Goal: Information Seeking & Learning: Learn about a topic

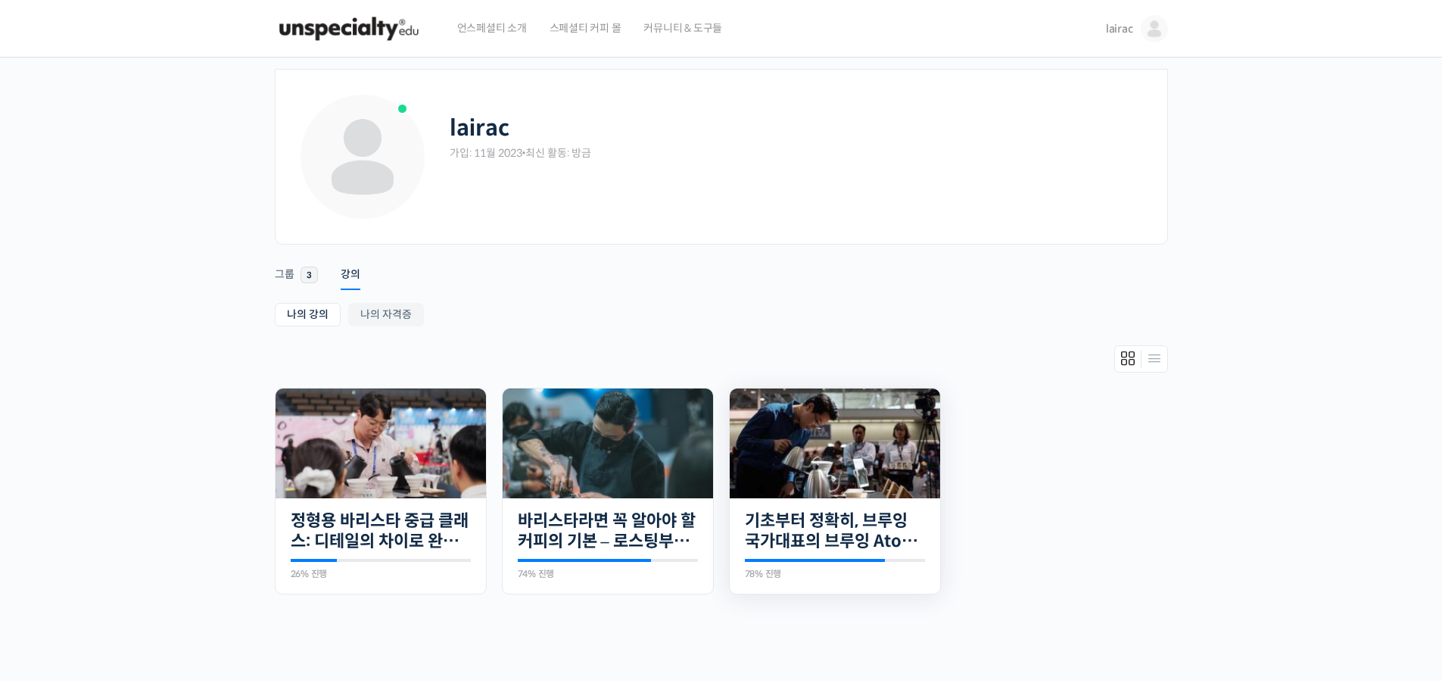
click at [805, 458] on img at bounding box center [835, 443] width 210 height 110
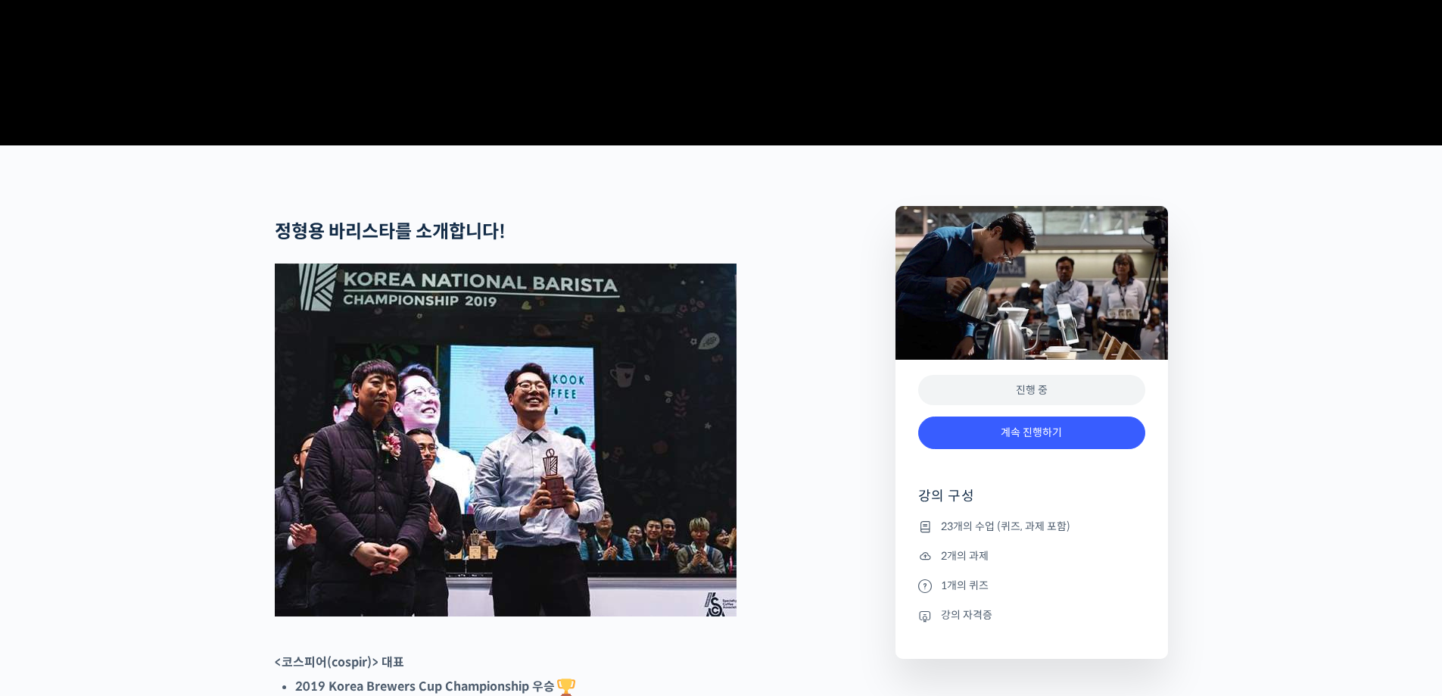
scroll to position [530, 0]
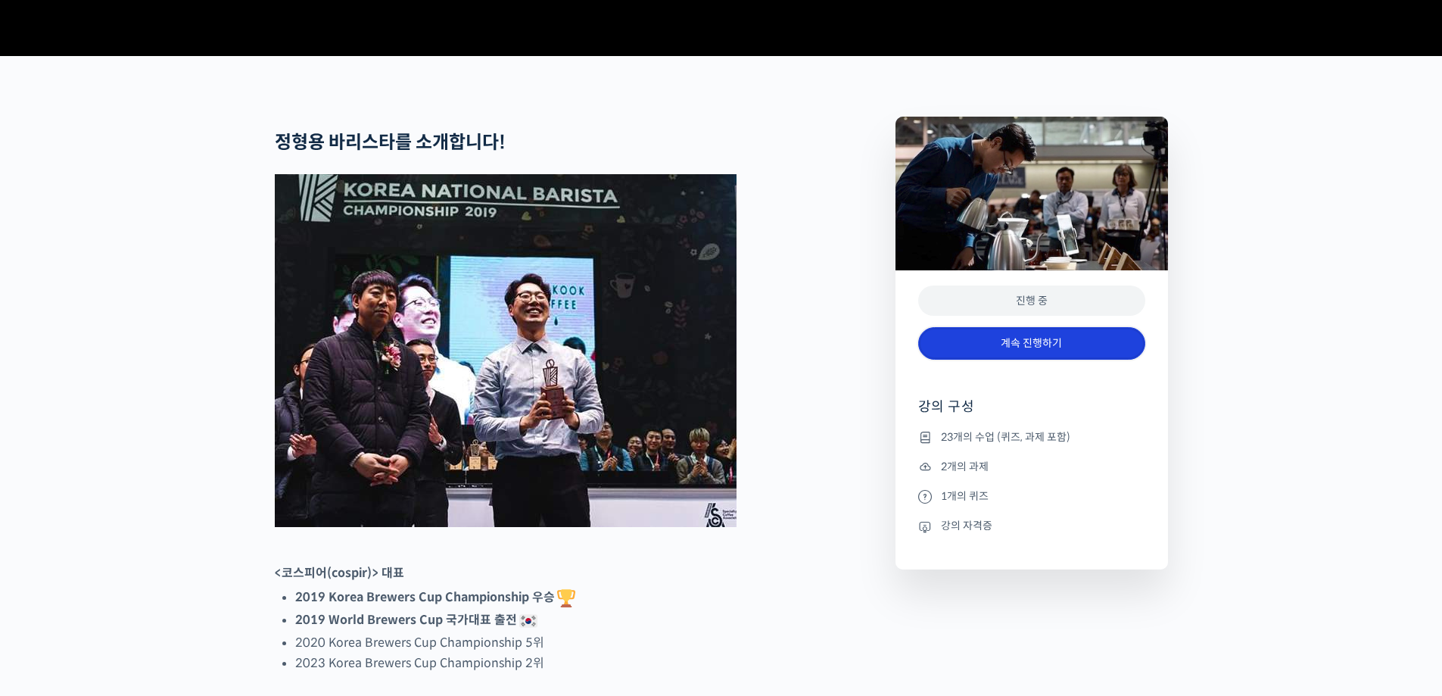
click at [991, 360] on link "계속 진행하기" at bounding box center [1031, 343] width 227 height 33
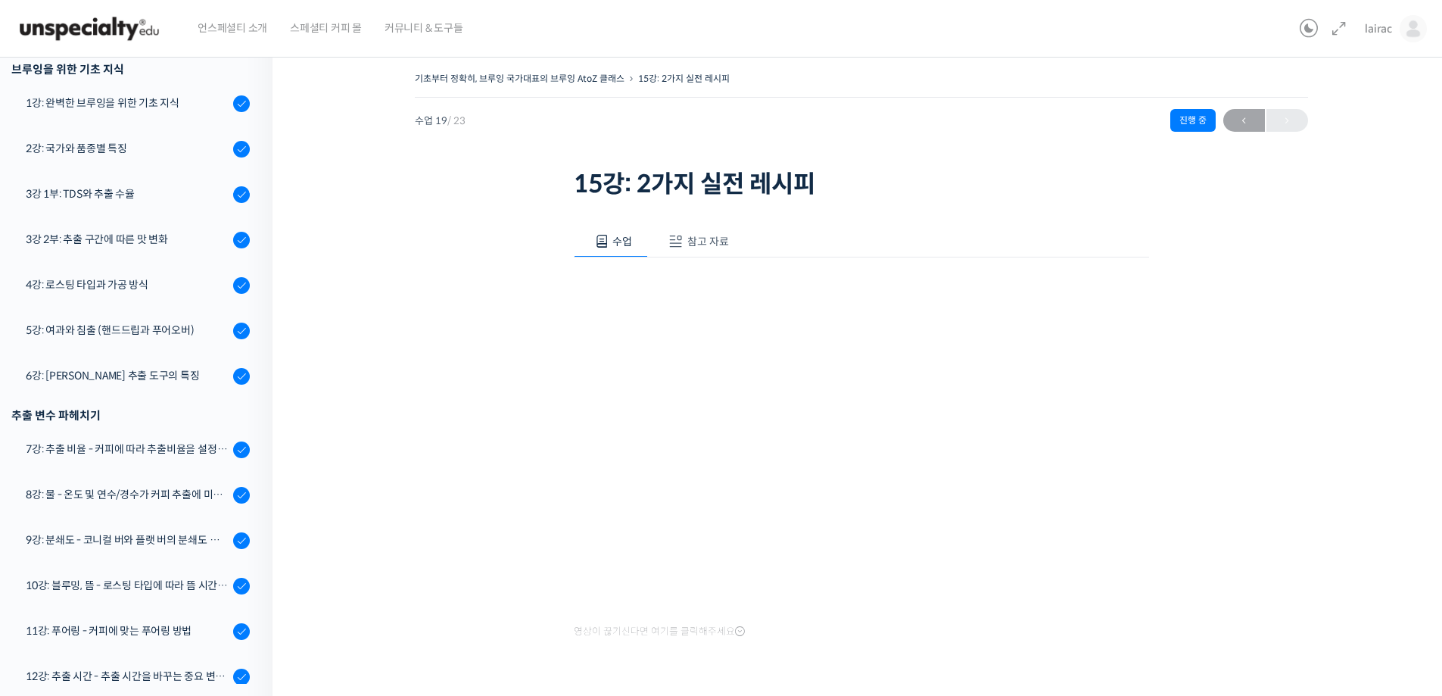
scroll to position [431, 0]
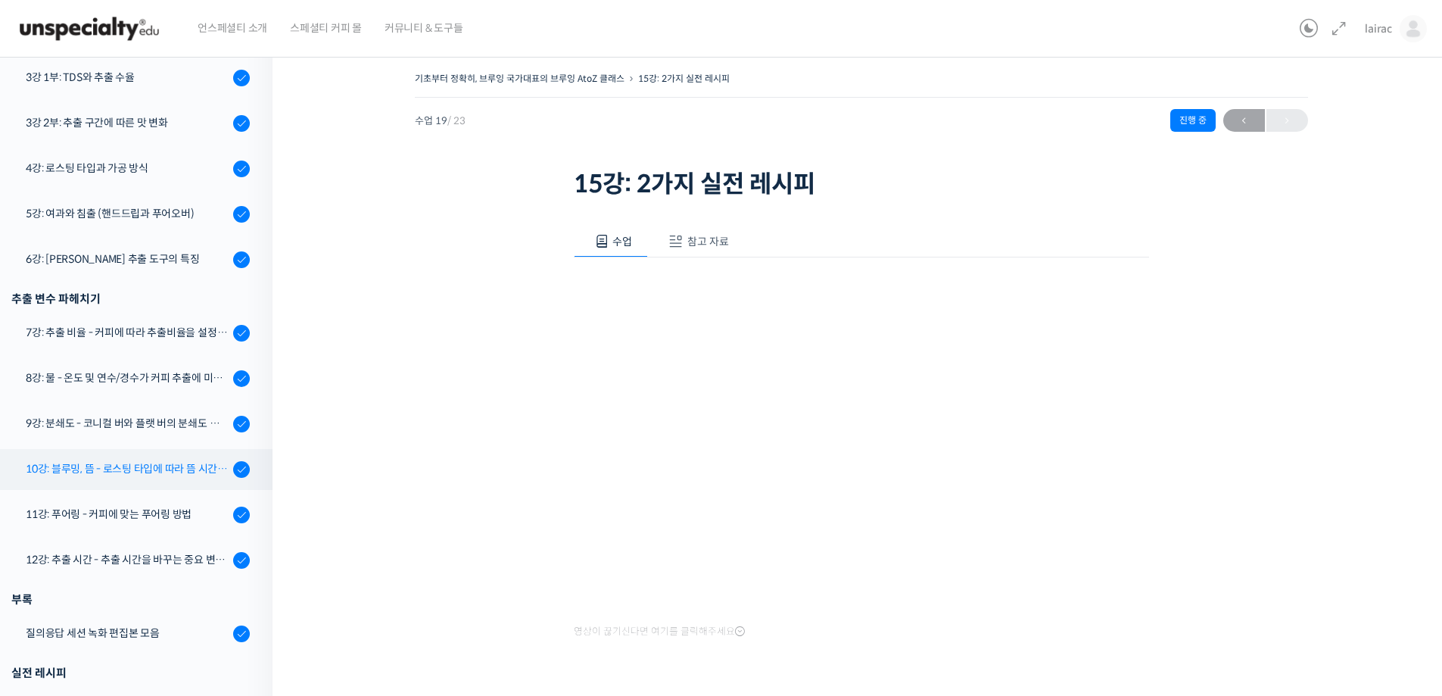
click at [160, 477] on div "10강: 블루밍, 뜸 - 로스팅 타입에 따라 뜸 시간을 다르게 해야 하는 이유" at bounding box center [127, 468] width 203 height 17
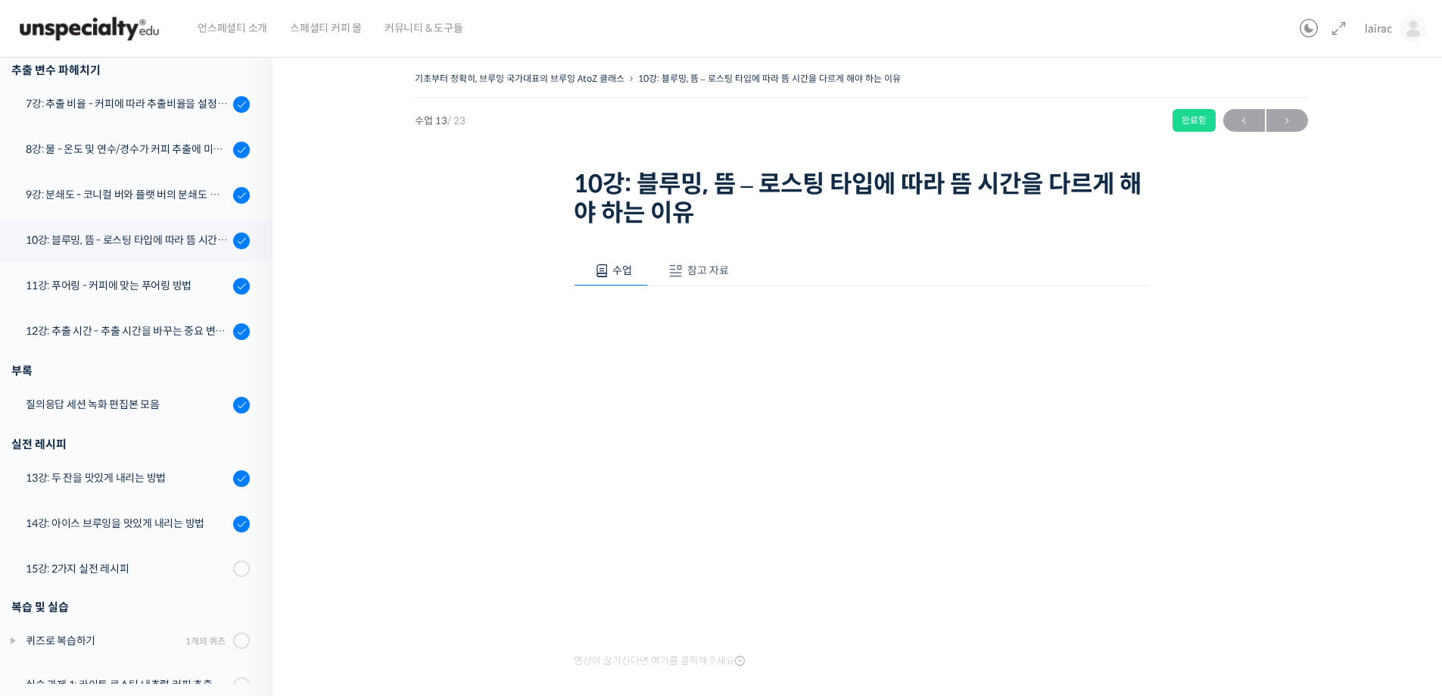
scroll to position [612, 0]
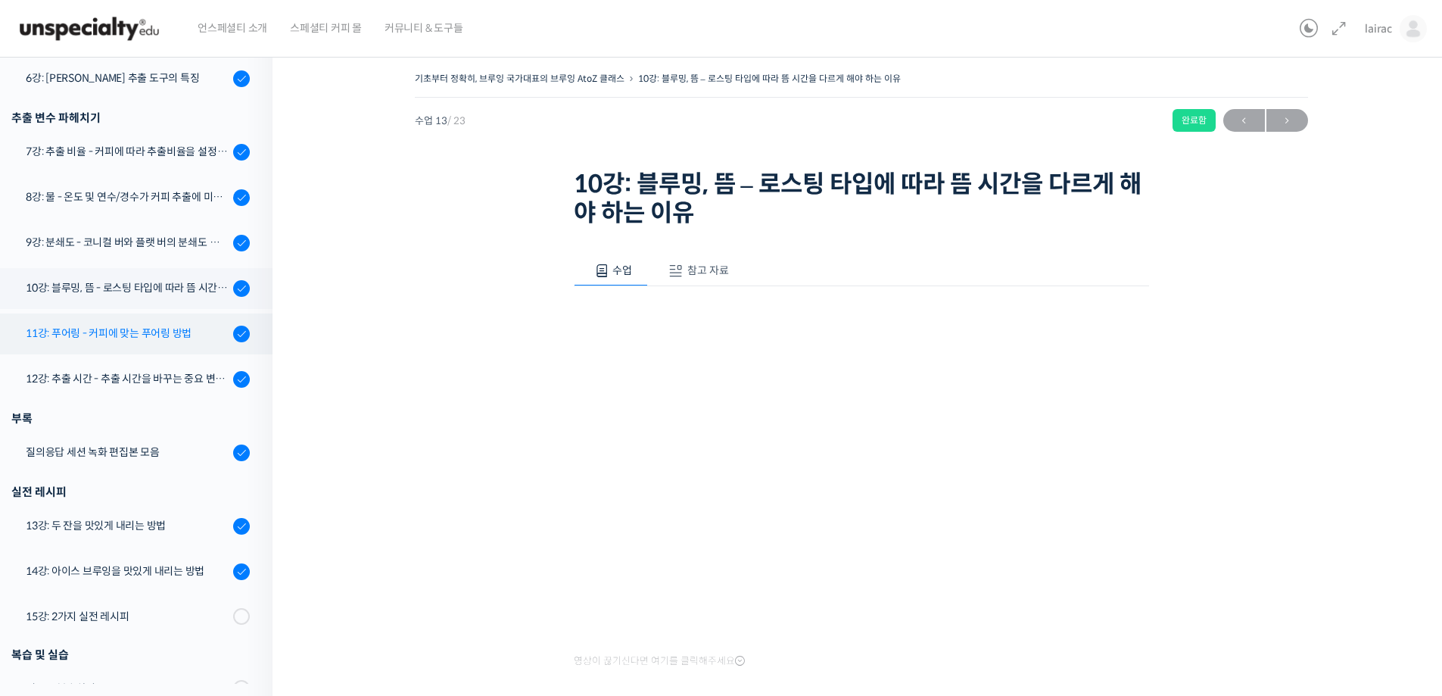
click at [204, 340] on div "11강: 푸어링 - 커피에 맞는 푸어링 방법" at bounding box center [127, 333] width 203 height 17
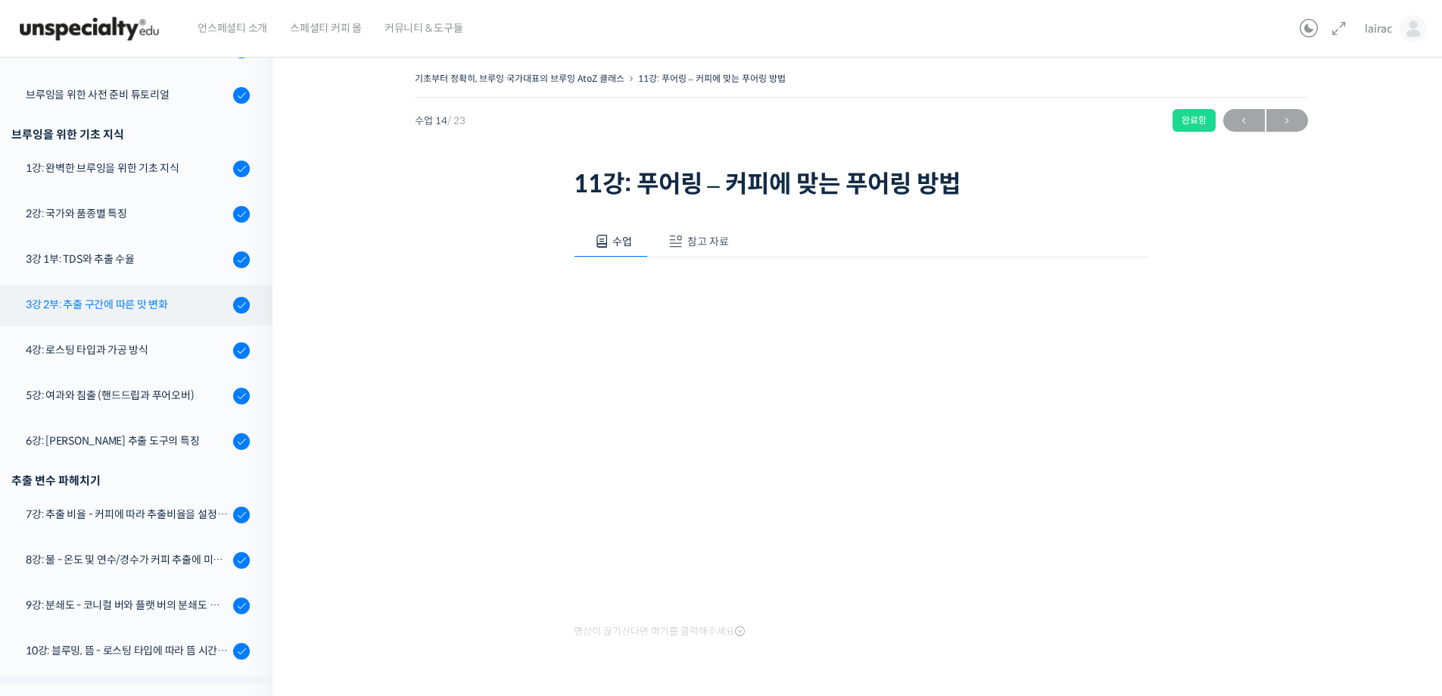
scroll to position [233, 0]
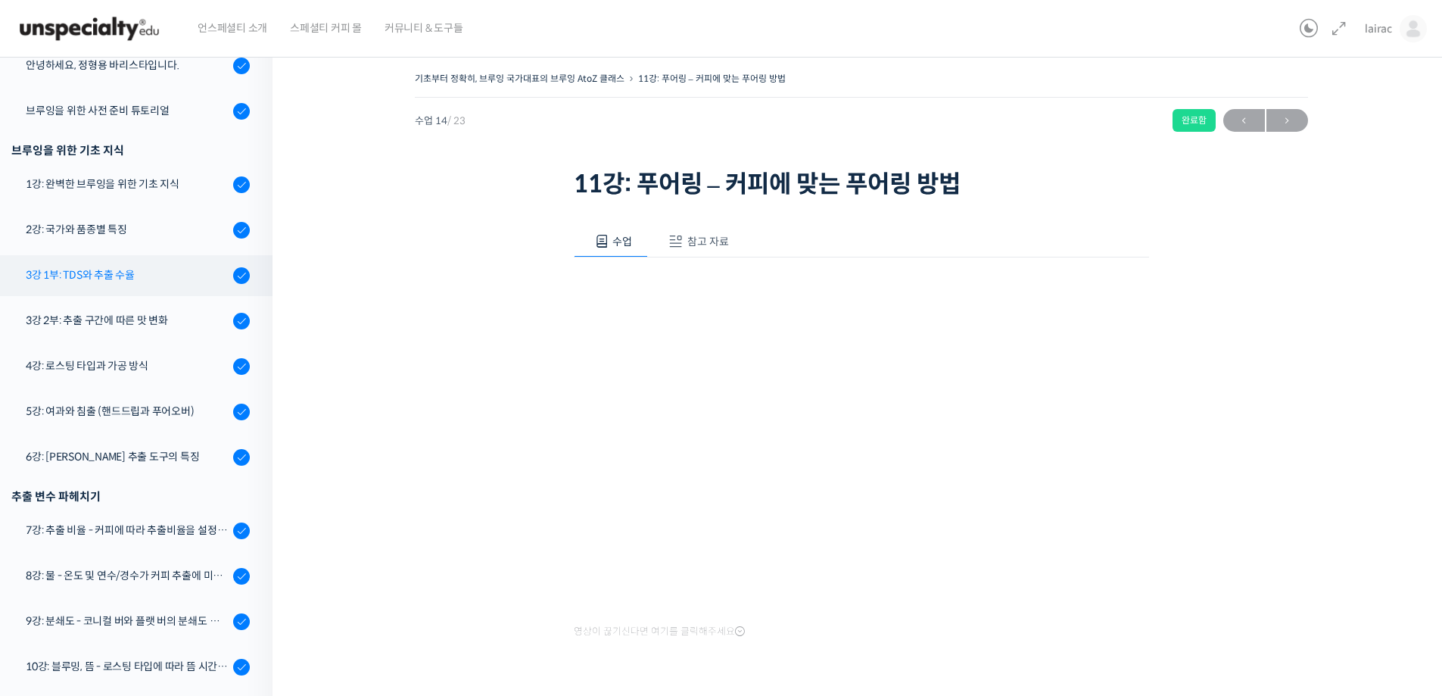
click at [132, 282] on div "3강 1부: TDS와 추출 수율" at bounding box center [127, 275] width 203 height 17
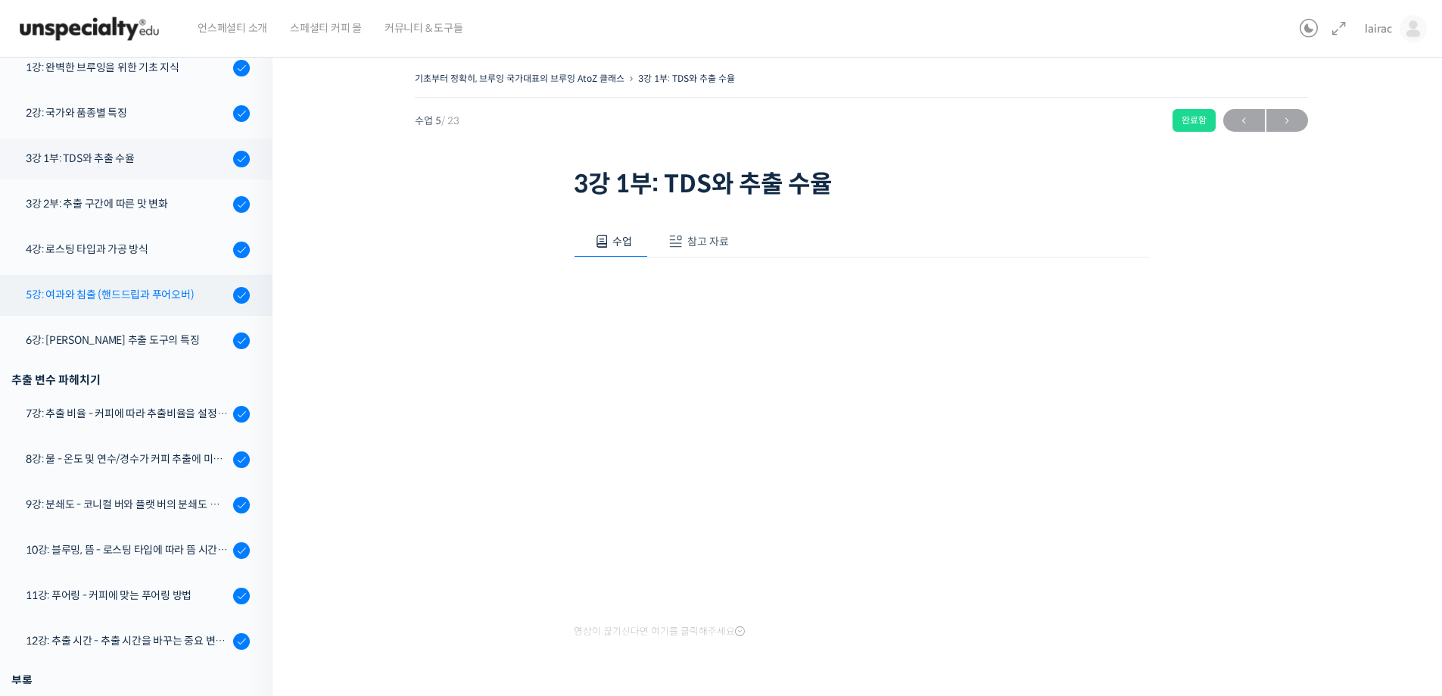
scroll to position [431, 0]
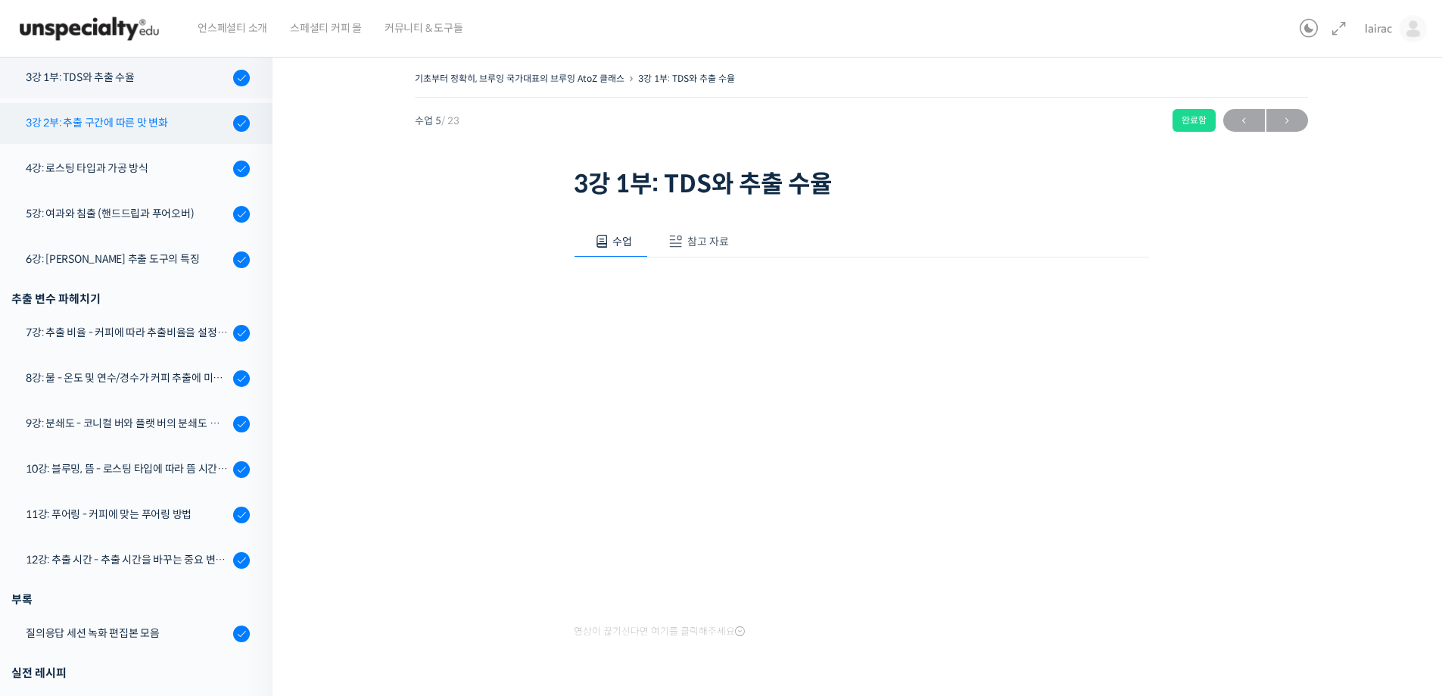
click at [126, 143] on link "3강 2부: 추출 구간에 따른 맛 변화" at bounding box center [132, 123] width 280 height 41
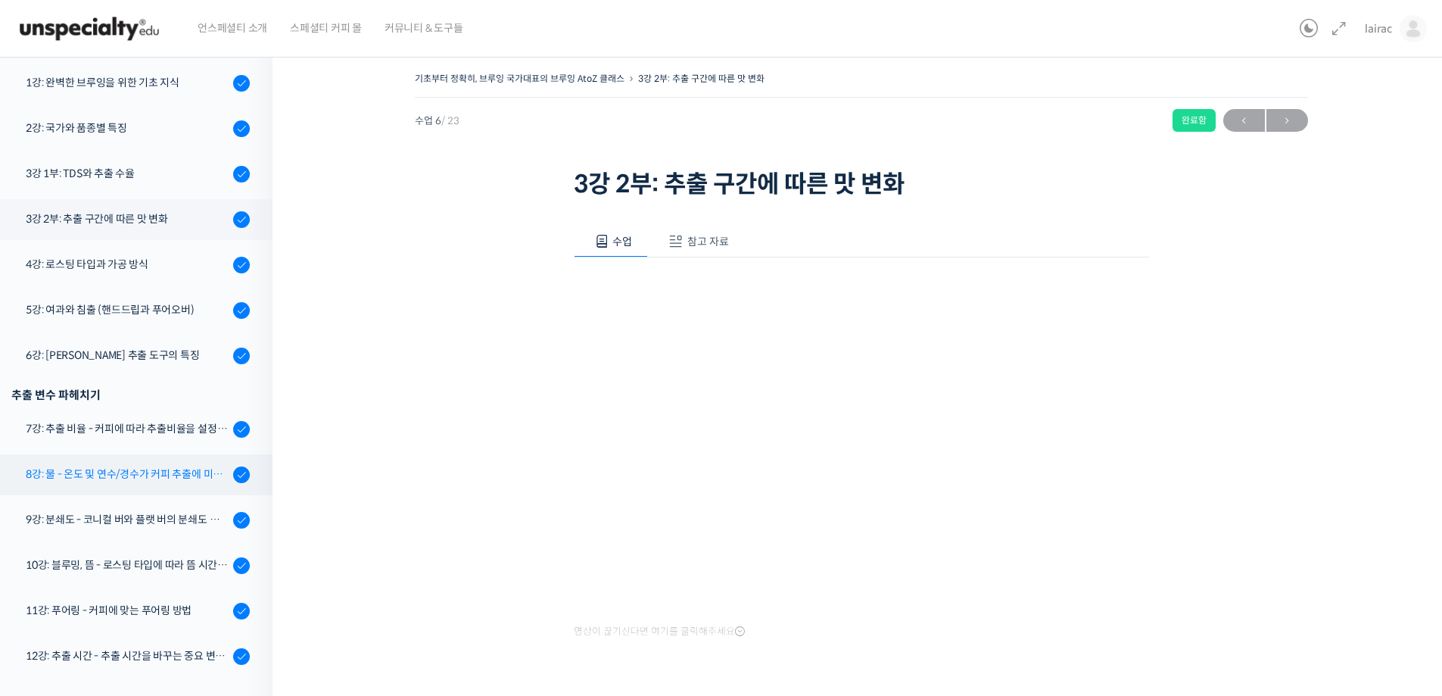
scroll to position [249, 0]
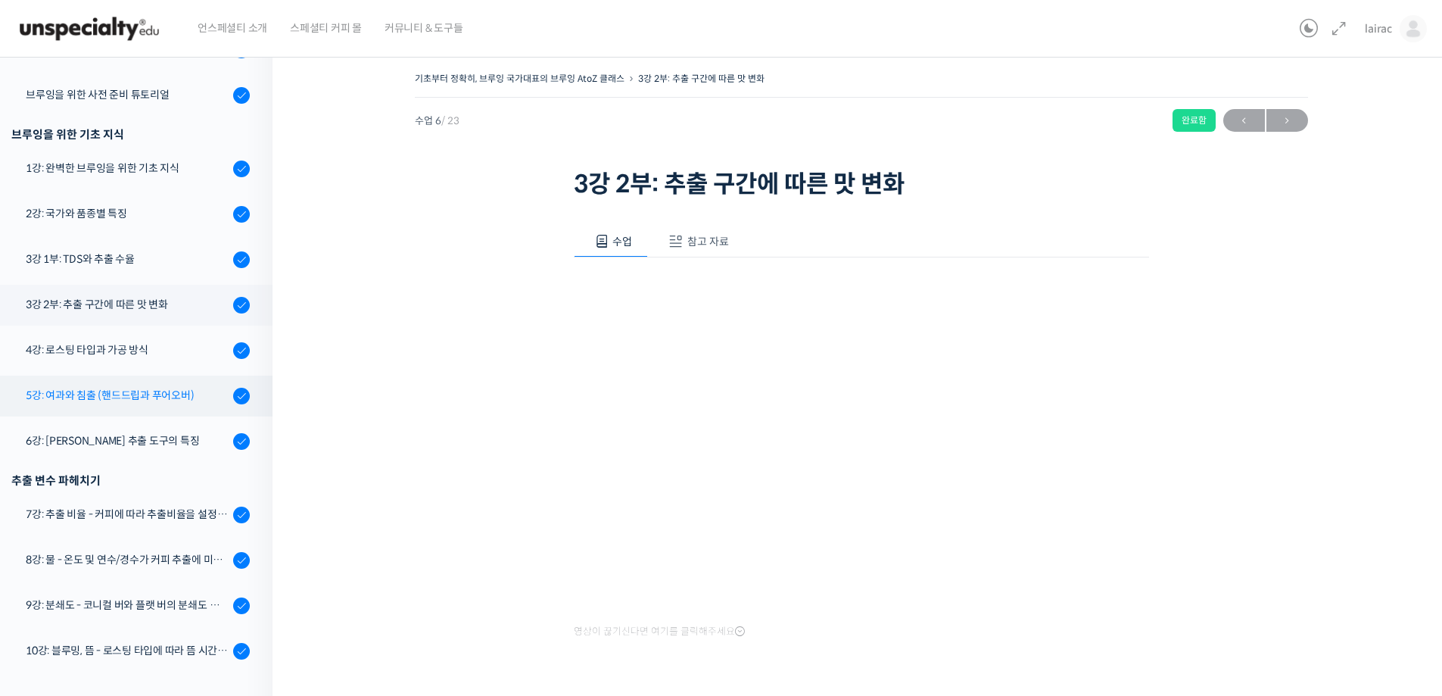
click at [96, 394] on div "5강: 여과와 침출 (핸드드립과 푸어오버)" at bounding box center [127, 395] width 203 height 17
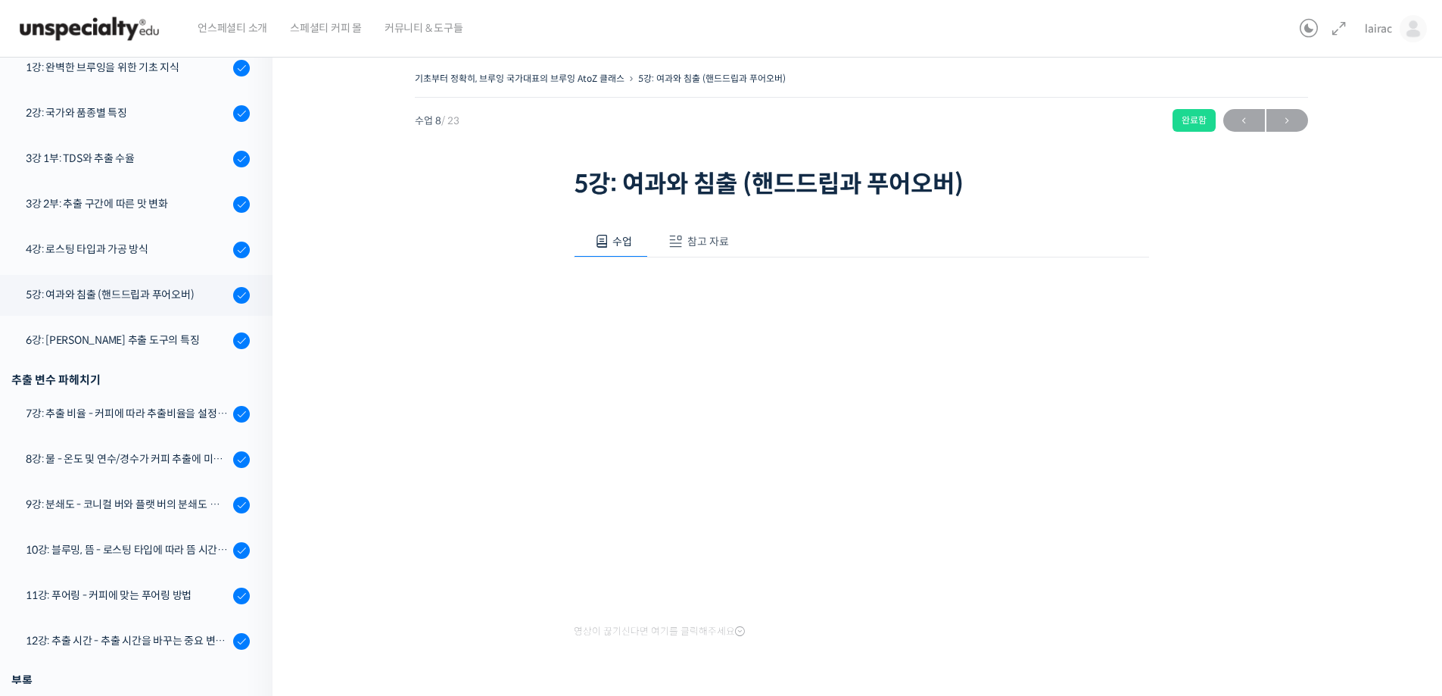
scroll to position [264, 0]
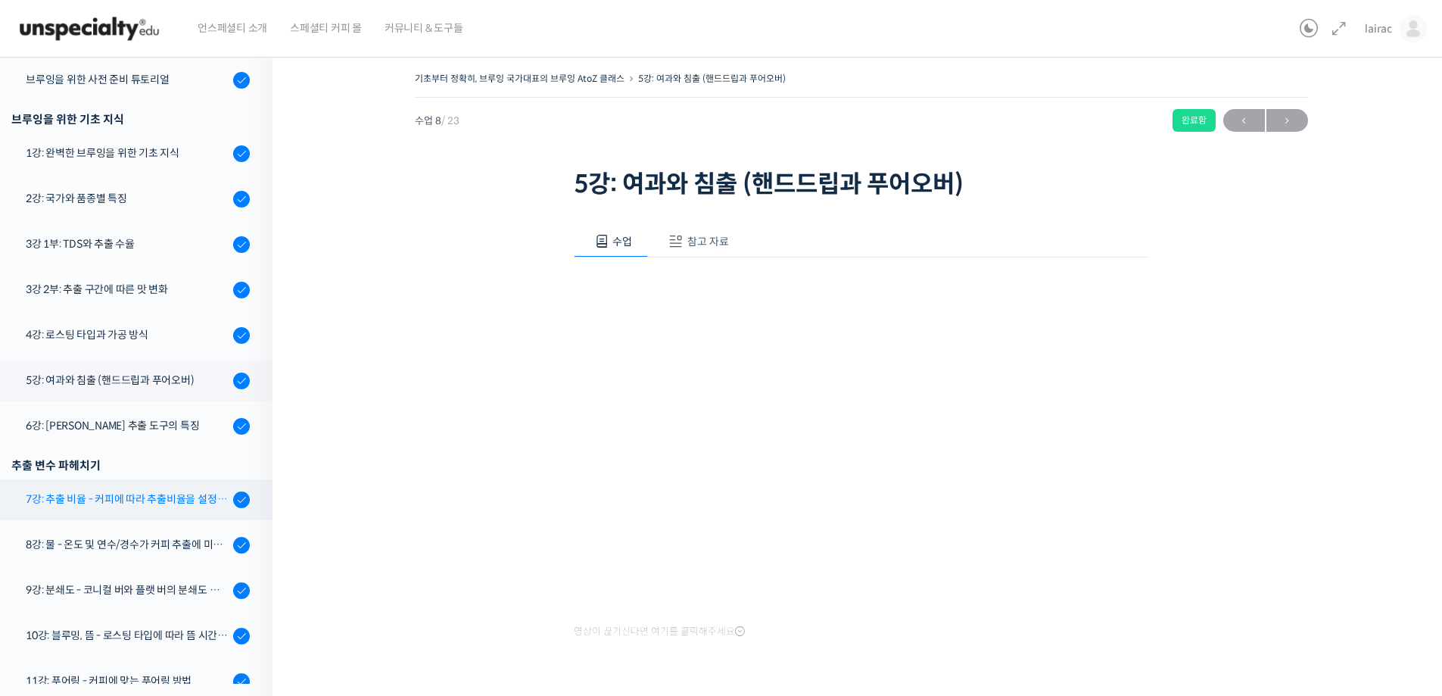
click at [139, 503] on div "7강: 추출 비율 - 커피에 따라 추출비율을 설정하는 방법" at bounding box center [127, 499] width 203 height 17
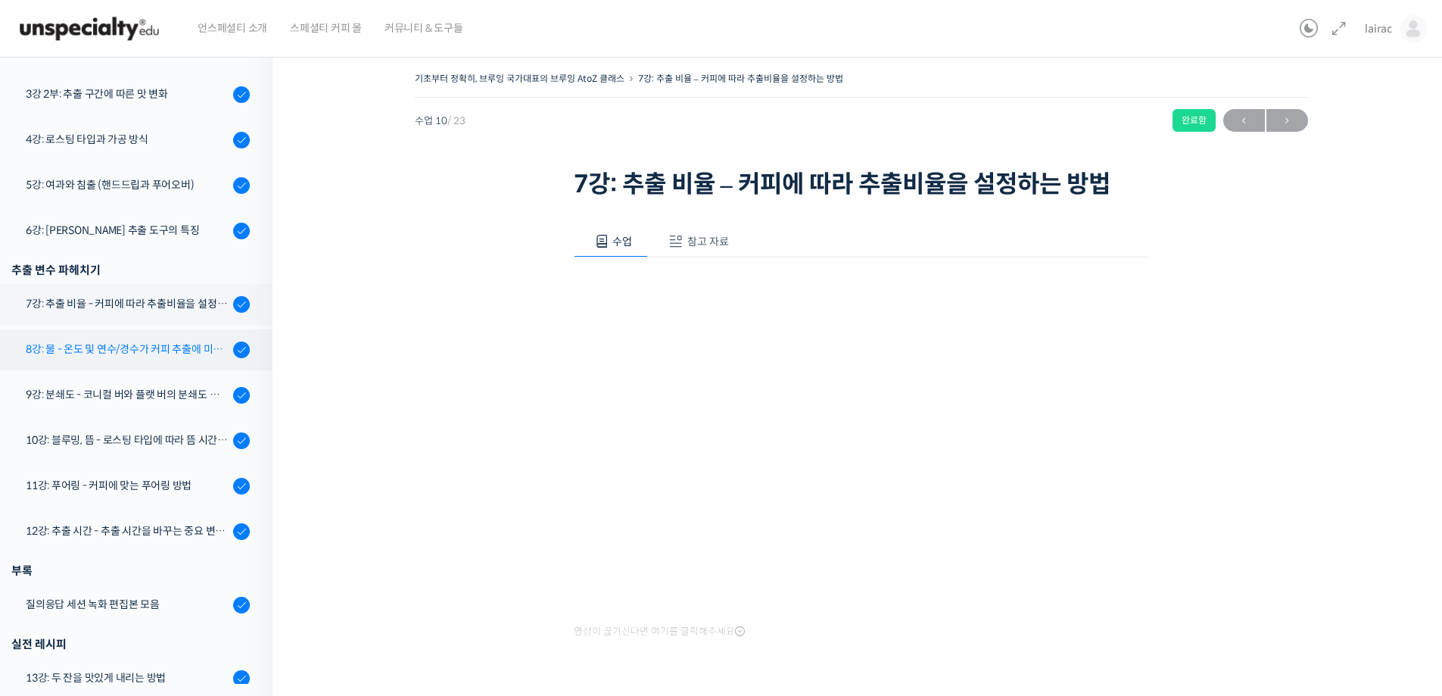
scroll to position [431, 0]
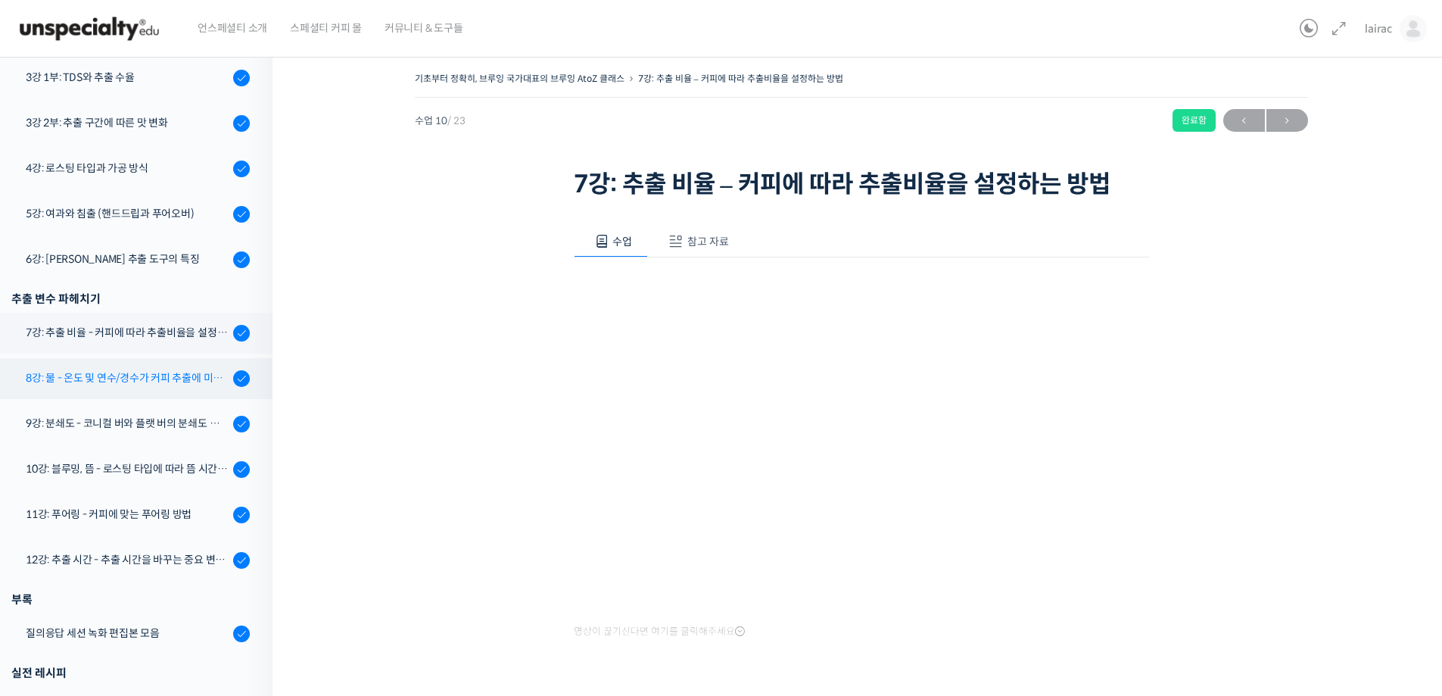
click at [82, 380] on div "8강: 물 - 온도 및 연수/경수가 커피 추출에 미치는 영향" at bounding box center [127, 377] width 203 height 17
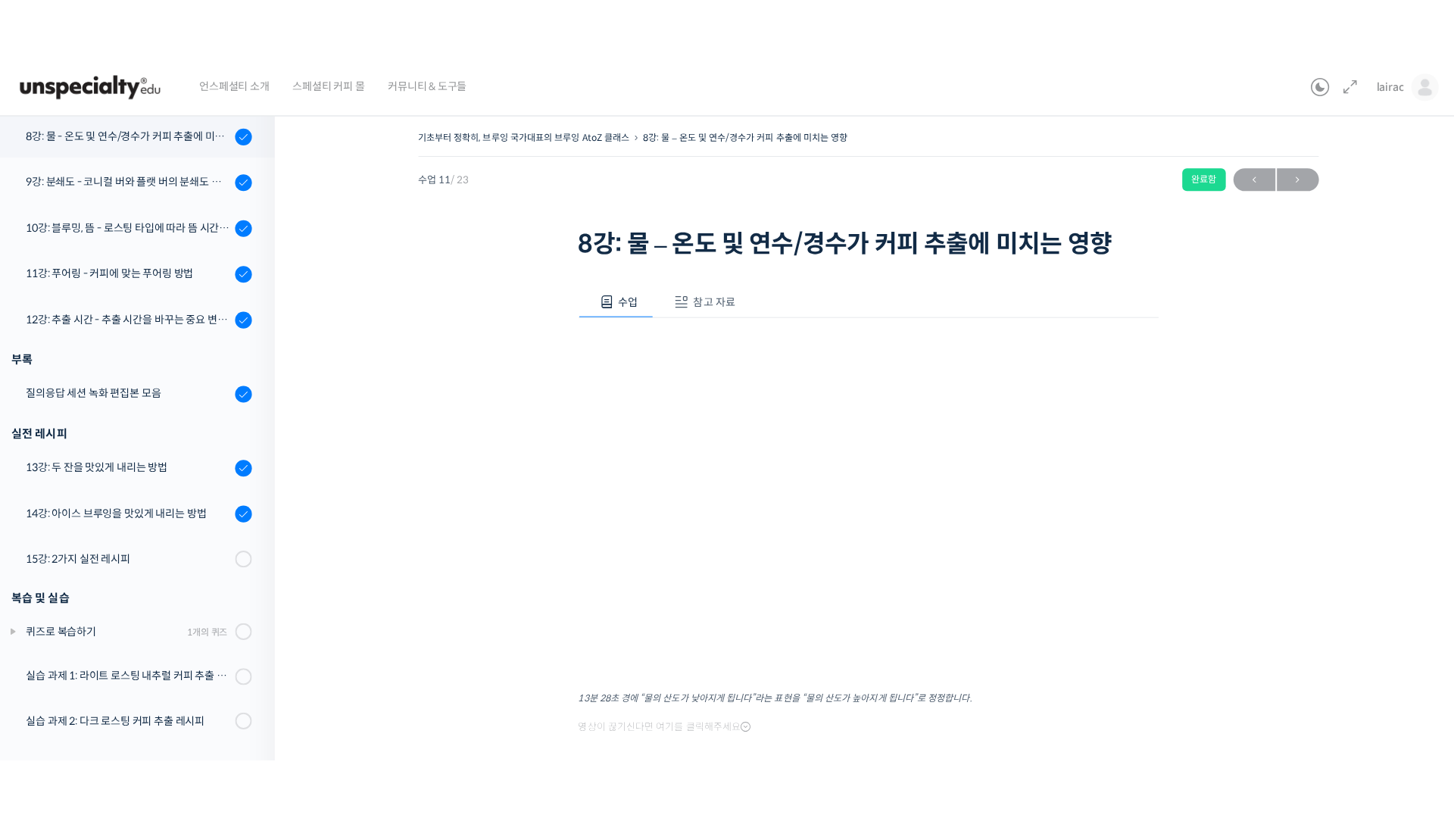
scroll to position [687, 0]
